Goal: Check status: Check status

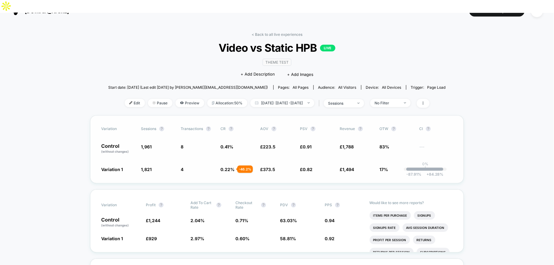
scroll to position [15, 0]
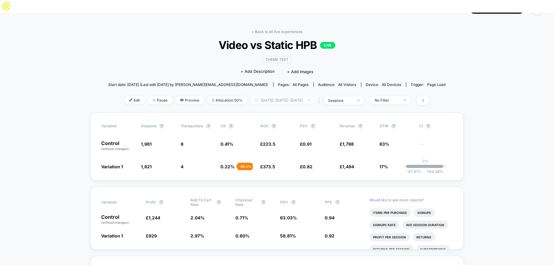
click at [278, 96] on span "[DATE]: [DATE] - [DATE]" at bounding box center [282, 100] width 64 height 8
select select "*"
select select "****"
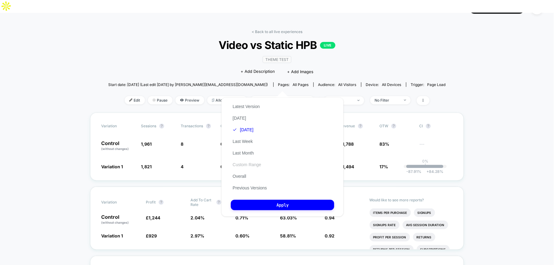
click at [252, 165] on button "Custom Range" at bounding box center [247, 165] width 32 height 6
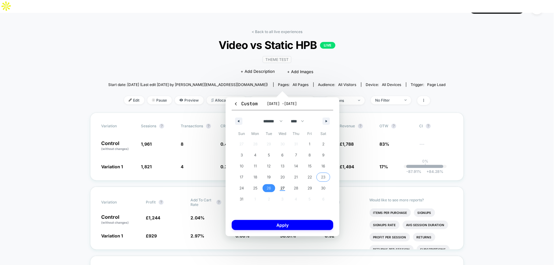
click at [322, 177] on span "23" at bounding box center [323, 176] width 4 height 11
click at [259, 190] on span "25" at bounding box center [255, 188] width 14 height 8
click at [319, 177] on span "23" at bounding box center [323, 177] width 14 height 8
click at [269, 188] on span "26" at bounding box center [269, 187] width 4 height 11
click at [285, 219] on div "Custom [DATE] - [DATE] ******* ******** ***** ***** *** **** **** ****** ******…" at bounding box center [283, 166] width 114 height 139
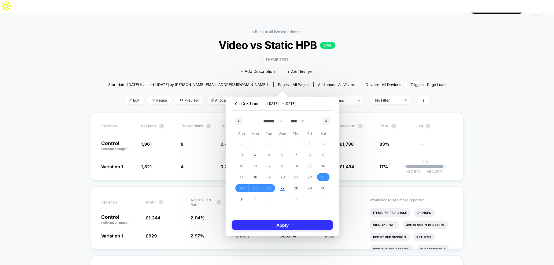
click at [287, 224] on button "Apply" at bounding box center [282, 225] width 101 height 10
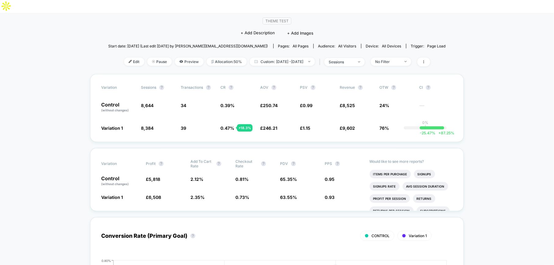
scroll to position [23, 0]
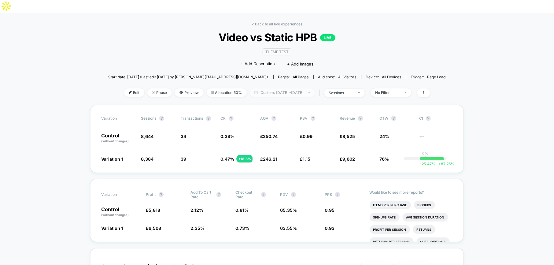
click at [284, 88] on span "Custom: [DATE] - [DATE]" at bounding box center [282, 92] width 65 height 8
select select "*"
select select "****"
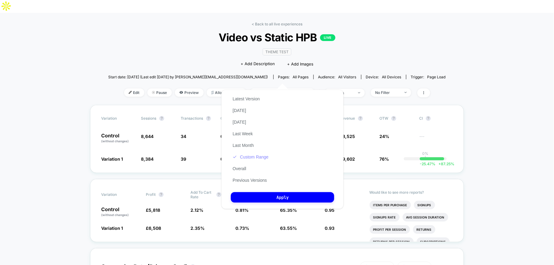
click at [249, 160] on button "Custom Range" at bounding box center [250, 157] width 39 height 6
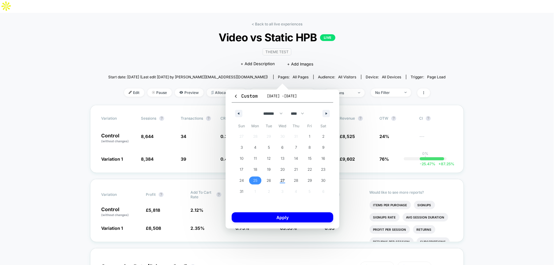
click at [256, 178] on span "25" at bounding box center [255, 180] width 4 height 11
click at [265, 178] on span "26" at bounding box center [269, 180] width 14 height 8
click at [280, 222] on div "Custom [DATE] - [DATE] ******* ******** ***** ***** *** **** **** ****** ******…" at bounding box center [283, 159] width 114 height 139
click at [279, 216] on button "Apply" at bounding box center [282, 217] width 101 height 10
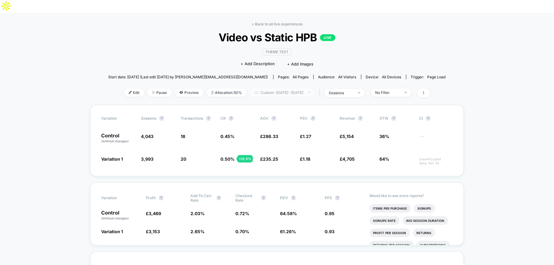
click at [285, 88] on span "Custom: [DATE] - [DATE]" at bounding box center [282, 92] width 65 height 8
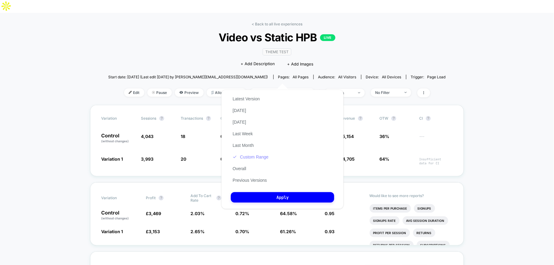
click at [250, 160] on button "Custom Range" at bounding box center [250, 157] width 39 height 6
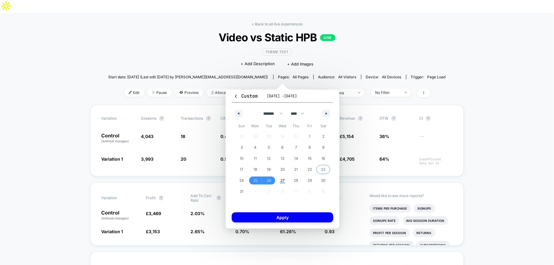
click at [318, 168] on span "23" at bounding box center [323, 169] width 14 height 8
click at [270, 183] on span "26" at bounding box center [269, 180] width 4 height 11
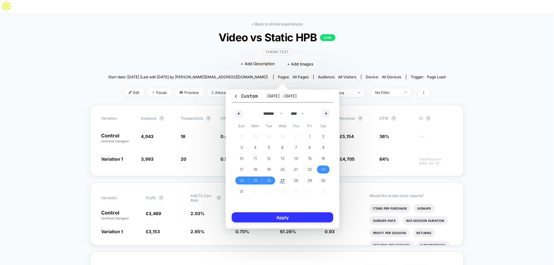
click at [292, 217] on button "Apply" at bounding box center [282, 217] width 101 height 10
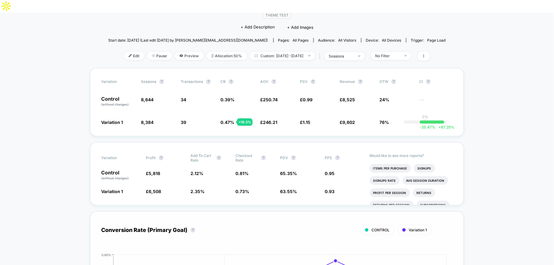
scroll to position [60, 0]
